Goal: Information Seeking & Learning: Find specific fact

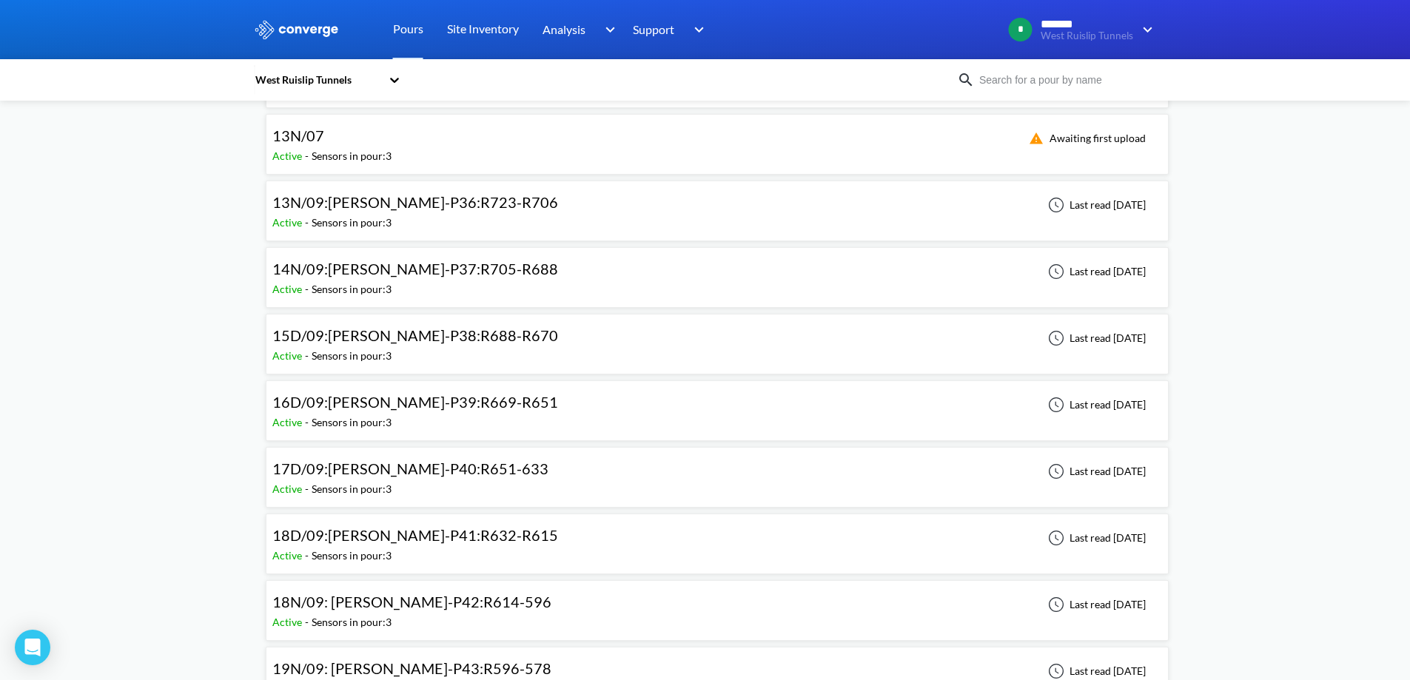
scroll to position [1184, 0]
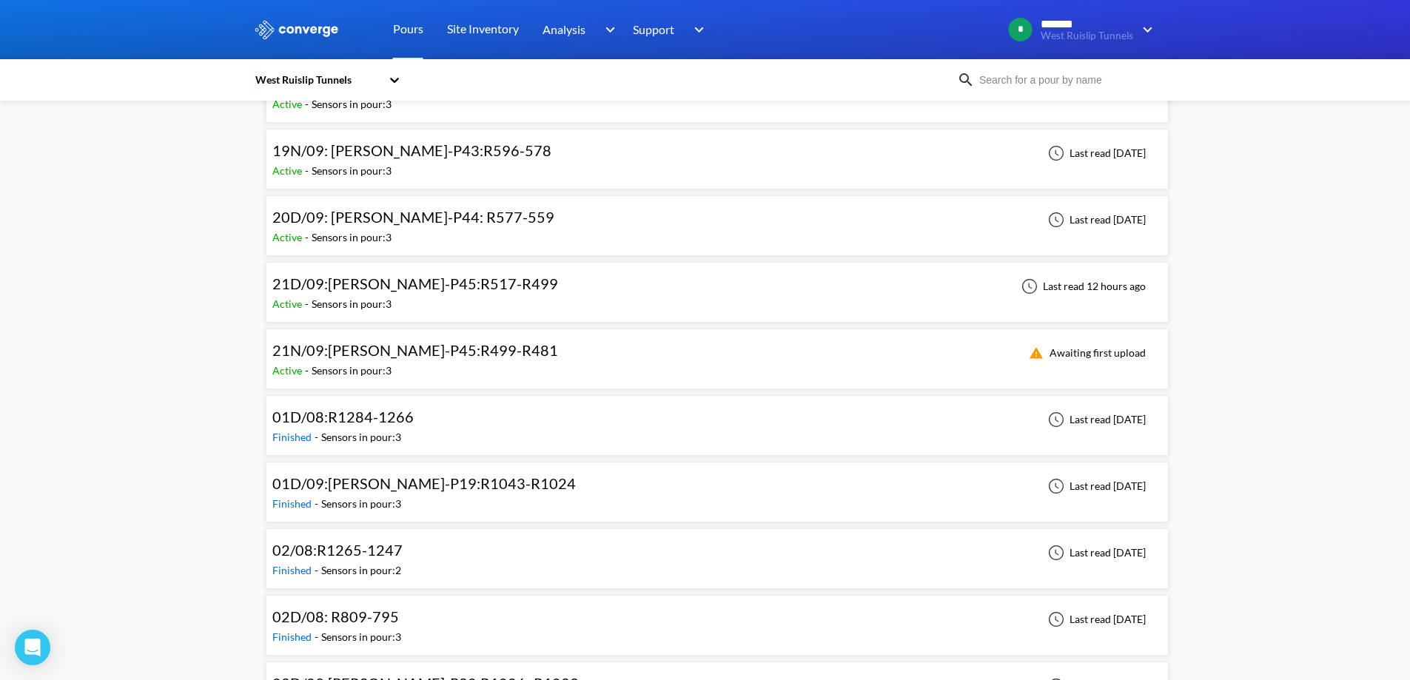
click at [479, 371] on div "Active - Sensors in pour: 3" at bounding box center [418, 371] width 293 height 16
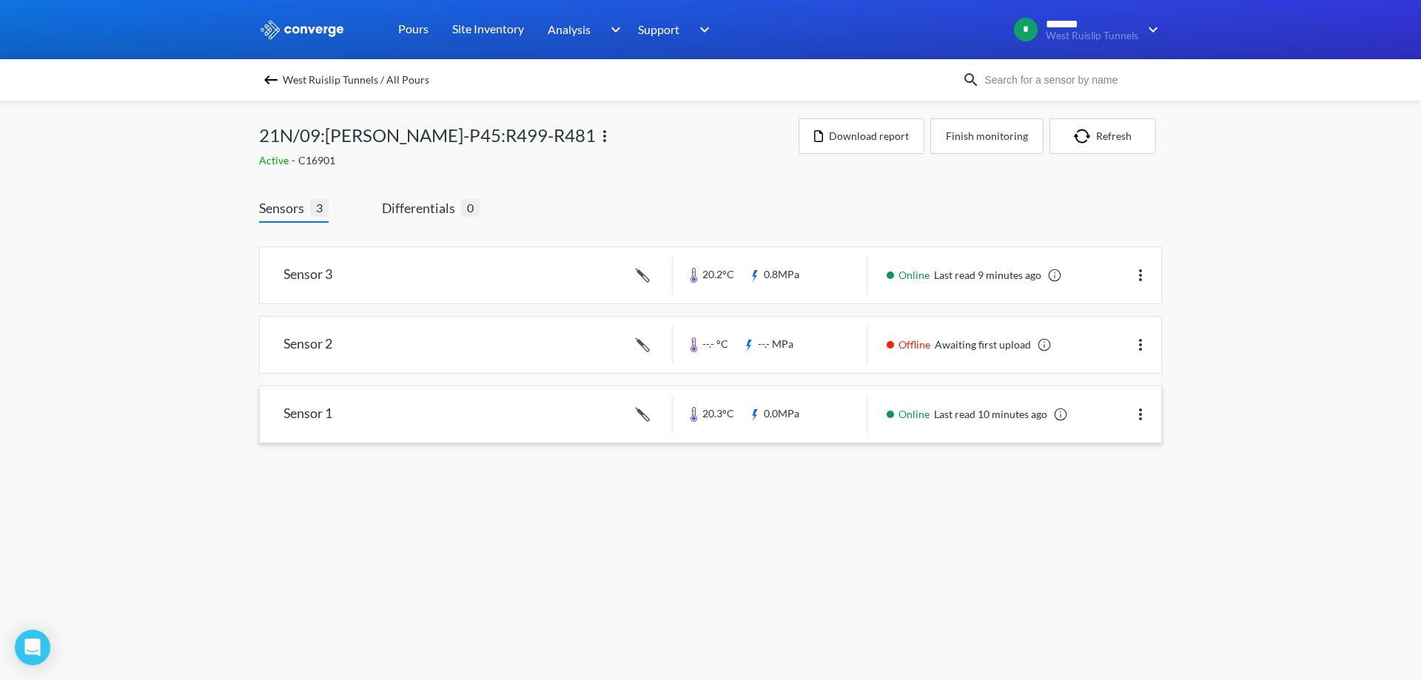
click at [544, 389] on link at bounding box center [711, 414] width 902 height 56
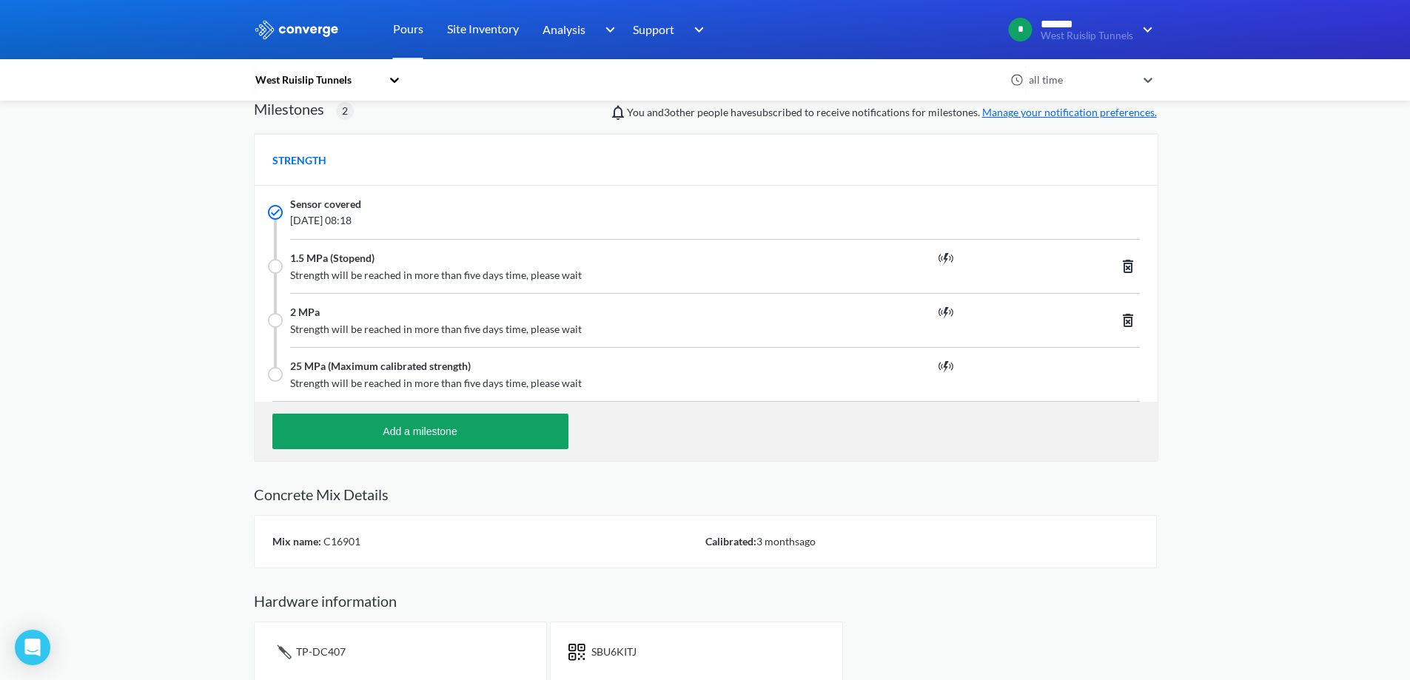
scroll to position [506, 0]
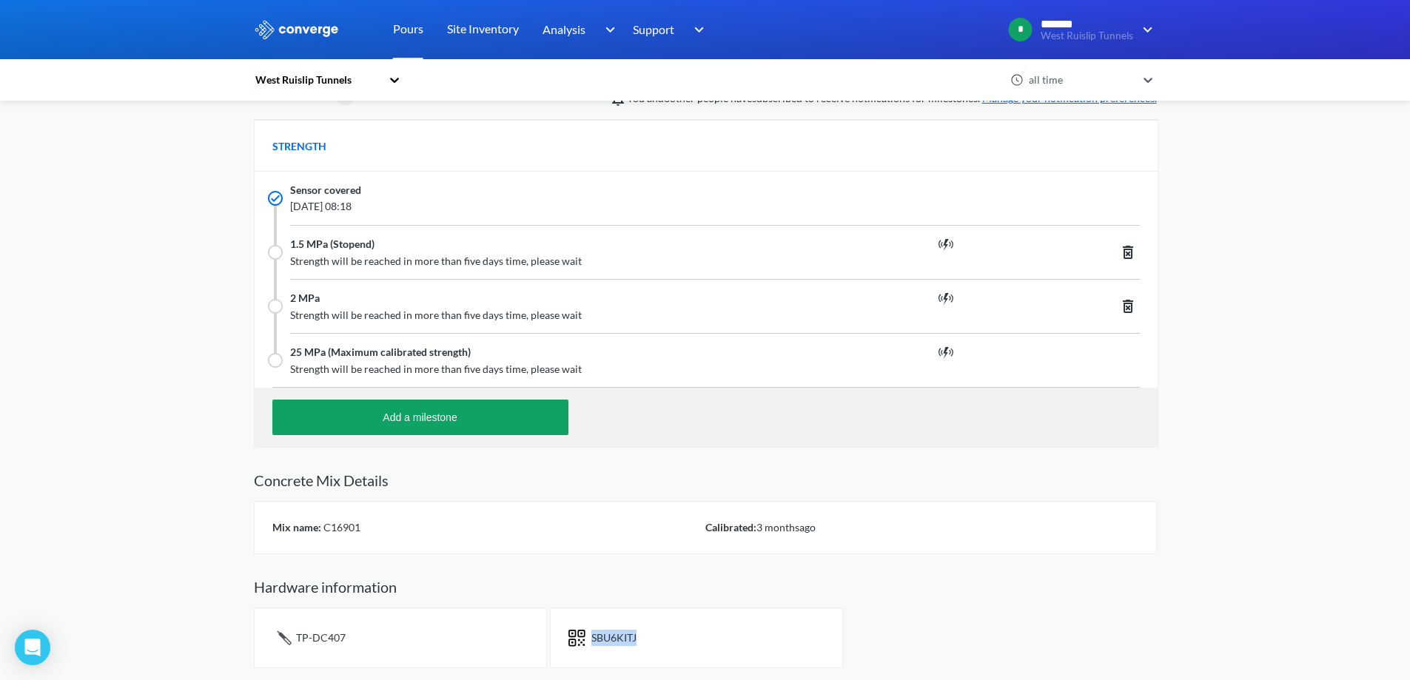
drag, startPoint x: 645, startPoint y: 639, endPoint x: 591, endPoint y: 636, distance: 54.9
click at [591, 636] on div "SBU6KITJ" at bounding box center [696, 638] width 293 height 61
copy span "SBU6KITJ"
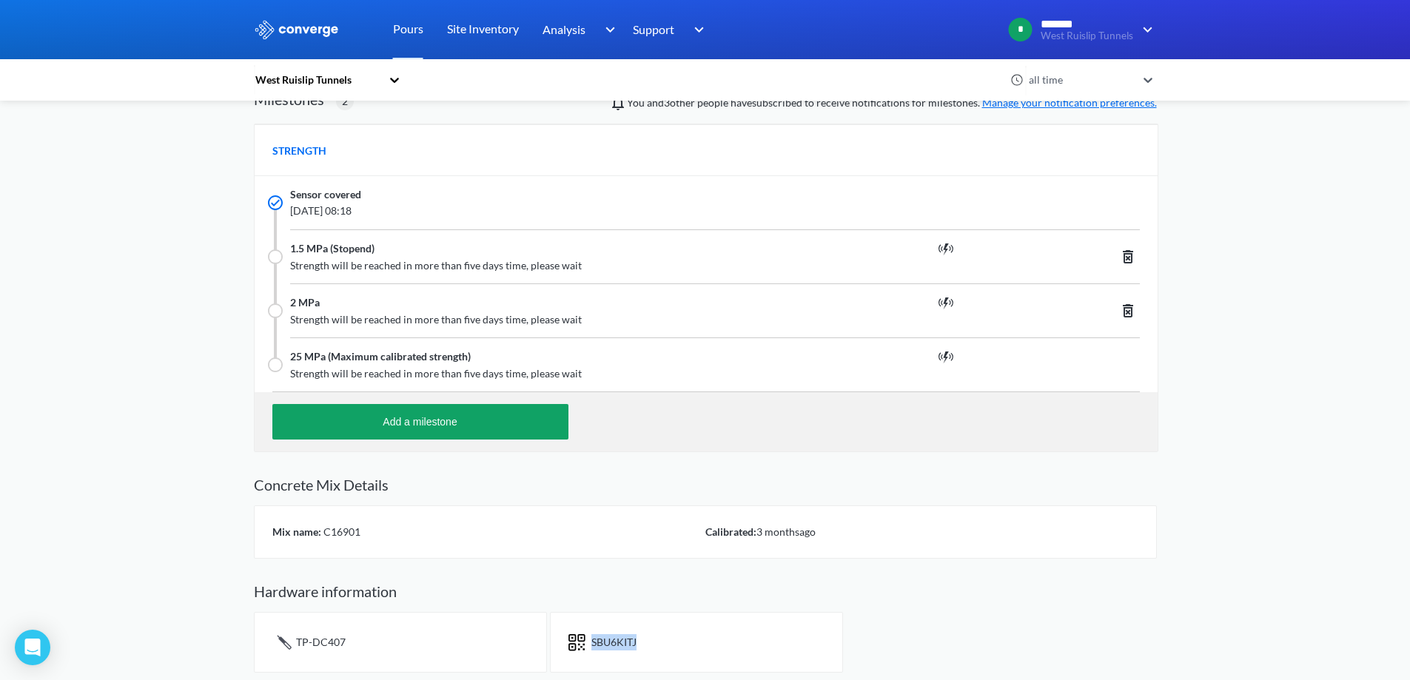
scroll to position [0, 0]
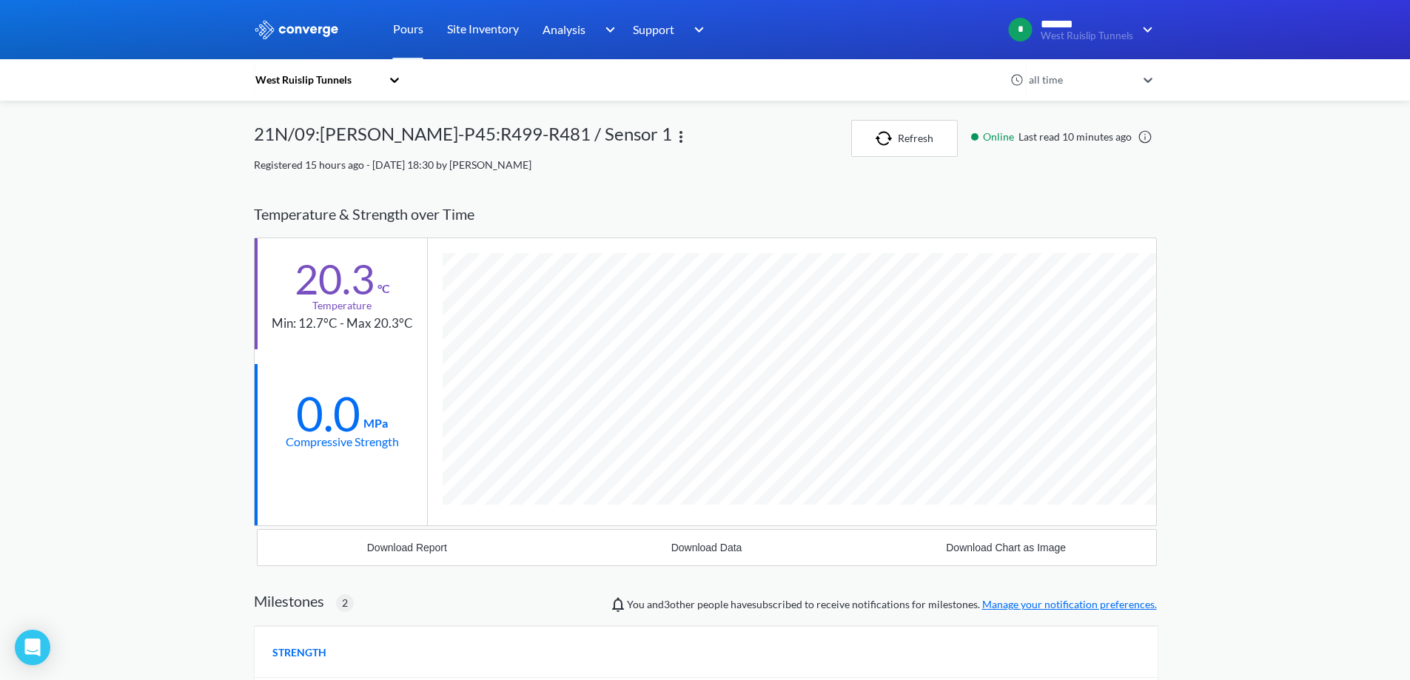
click at [440, 125] on div "21N/09:[PERSON_NAME]-P45:R499-R481 / Sensor 1" at bounding box center [463, 138] width 418 height 37
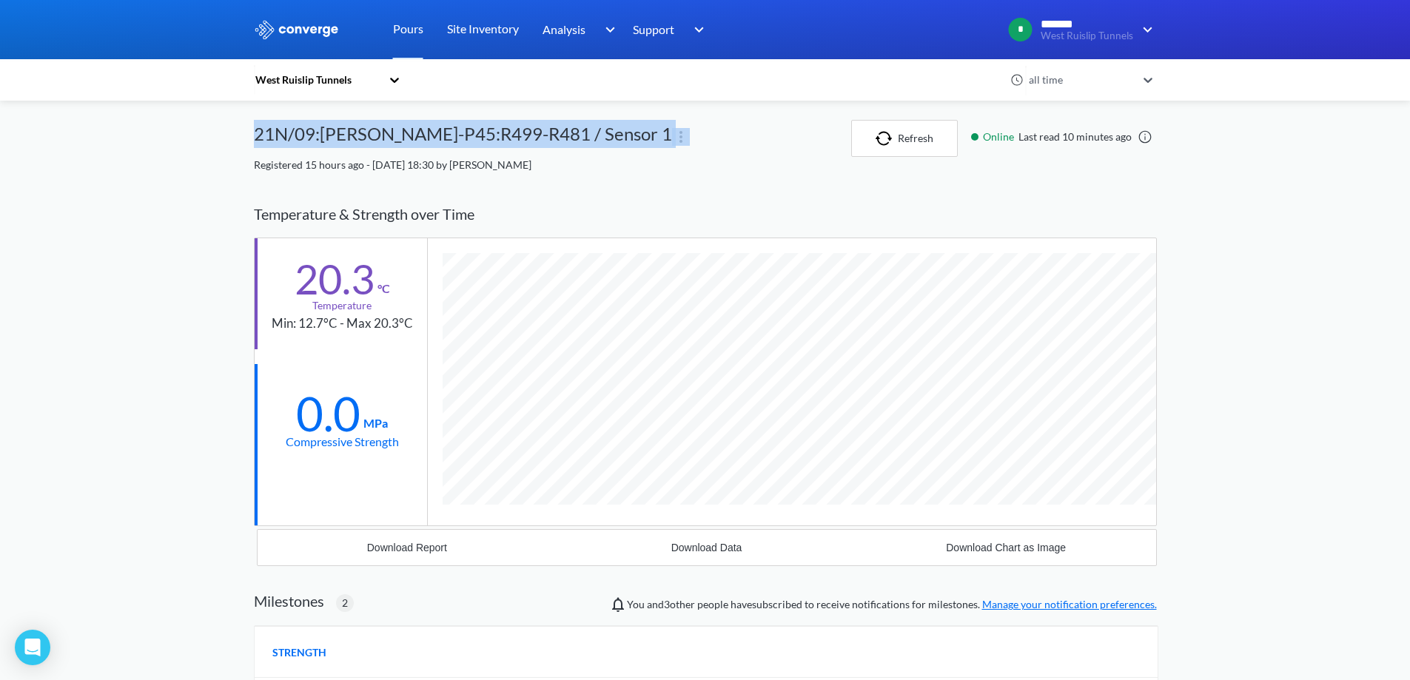
click at [440, 125] on div "21N/09:[PERSON_NAME]-P45:R499-R481 / Sensor 1" at bounding box center [463, 138] width 418 height 37
copy div "21N/09:[PERSON_NAME]-P45:R499-R481 / Sensor 1"
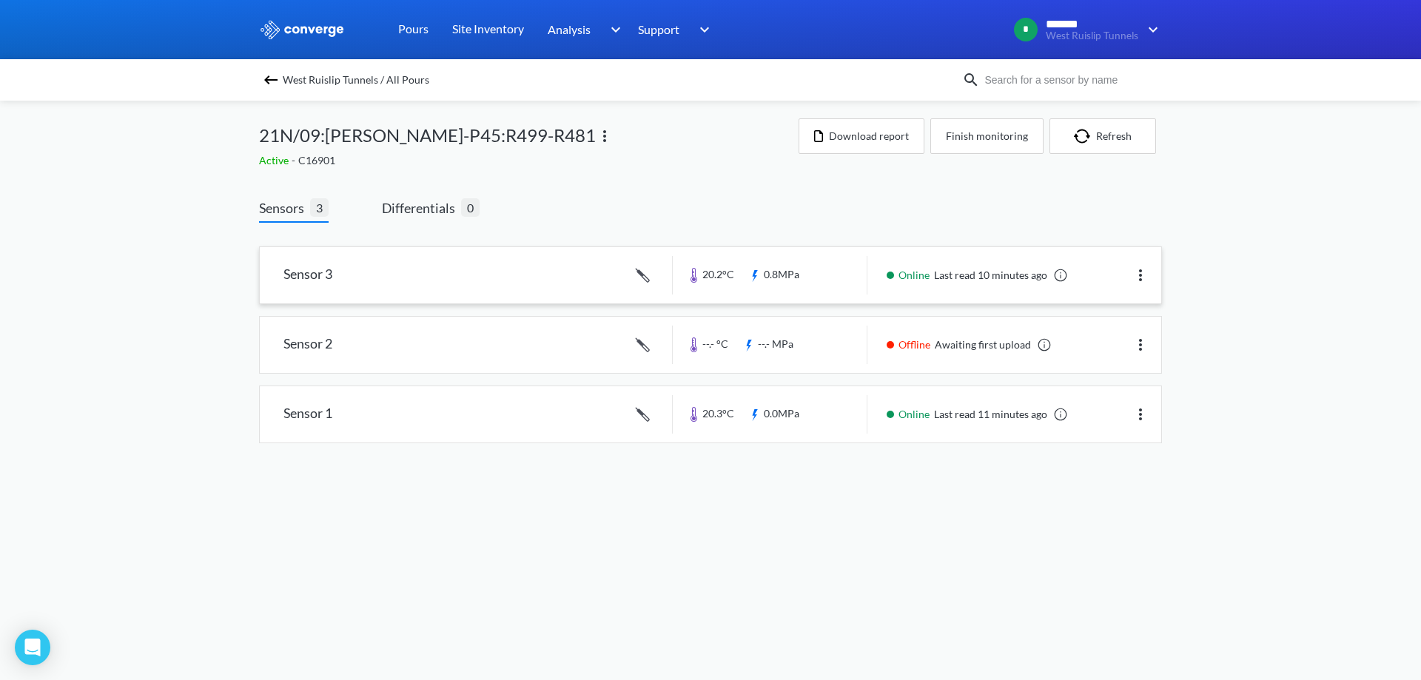
click at [567, 263] on link at bounding box center [711, 275] width 902 height 56
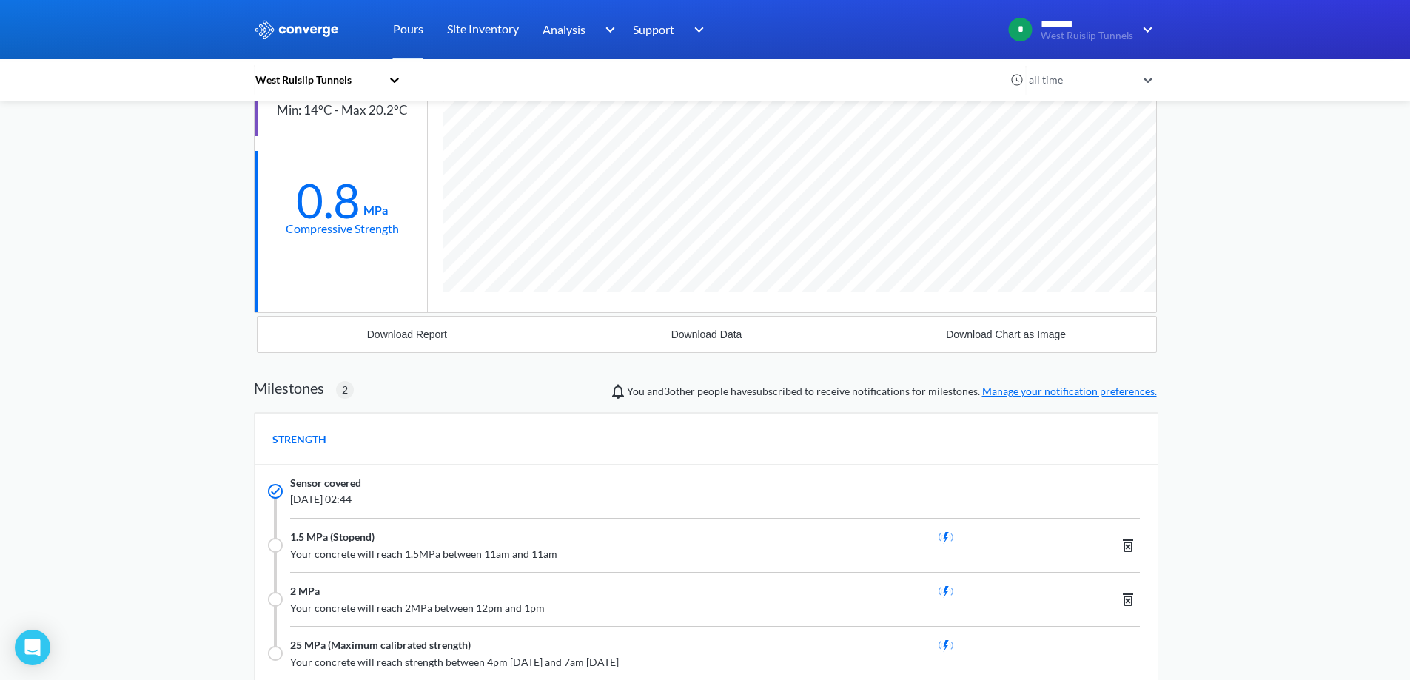
scroll to position [1055, 903]
drag, startPoint x: 422, startPoint y: 500, endPoint x: 288, endPoint y: 509, distance: 134.3
click at [288, 509] on div "Sensor covered [DATE] 02:44" at bounding box center [706, 491] width 903 height 53
copy span "[DATE] 02:44"
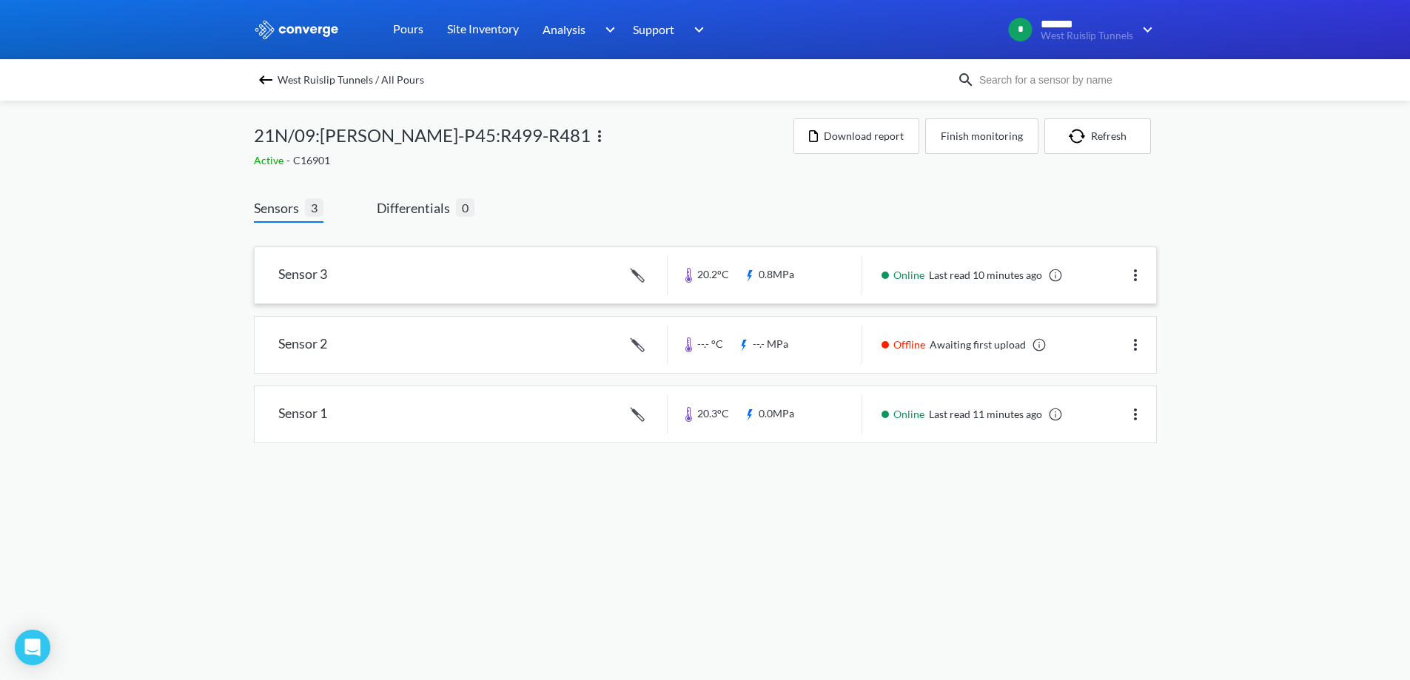
click at [557, 267] on link at bounding box center [706, 275] width 902 height 56
click at [603, 429] on link at bounding box center [711, 414] width 902 height 56
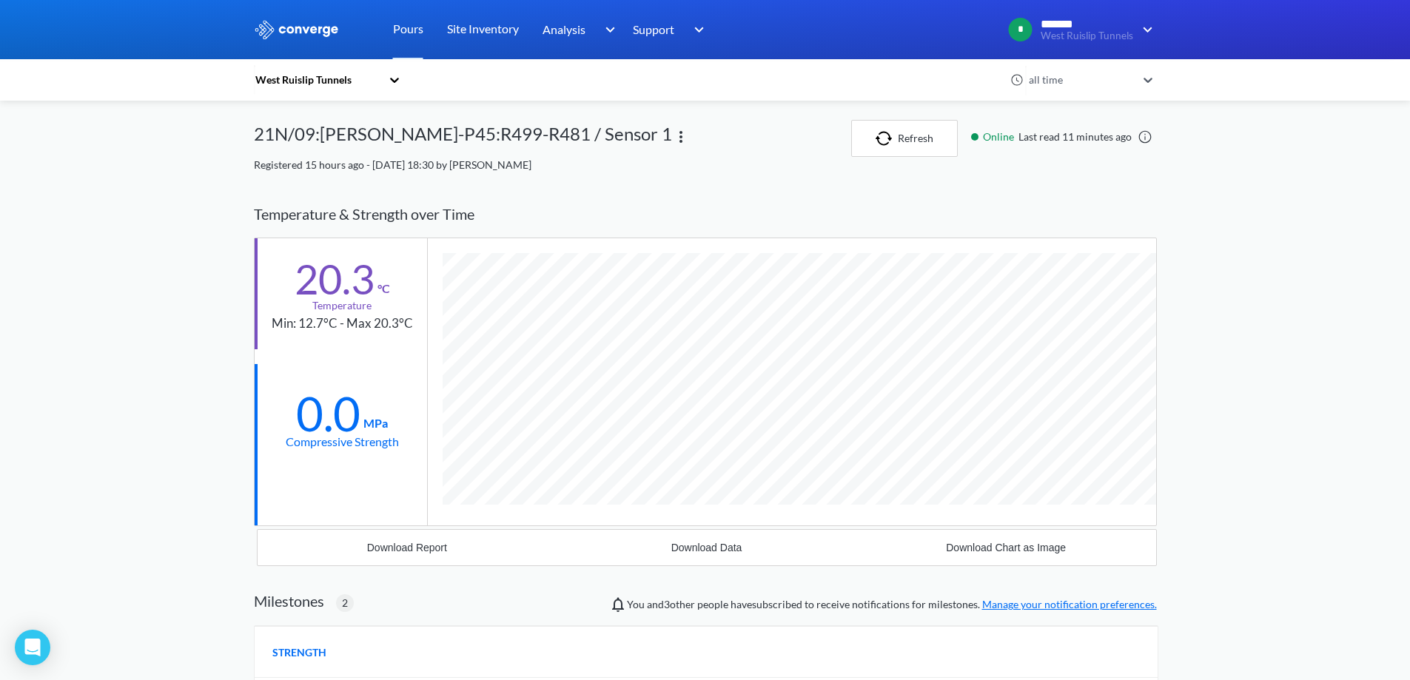
scroll to position [1055, 903]
